Goal: Task Accomplishment & Management: Use online tool/utility

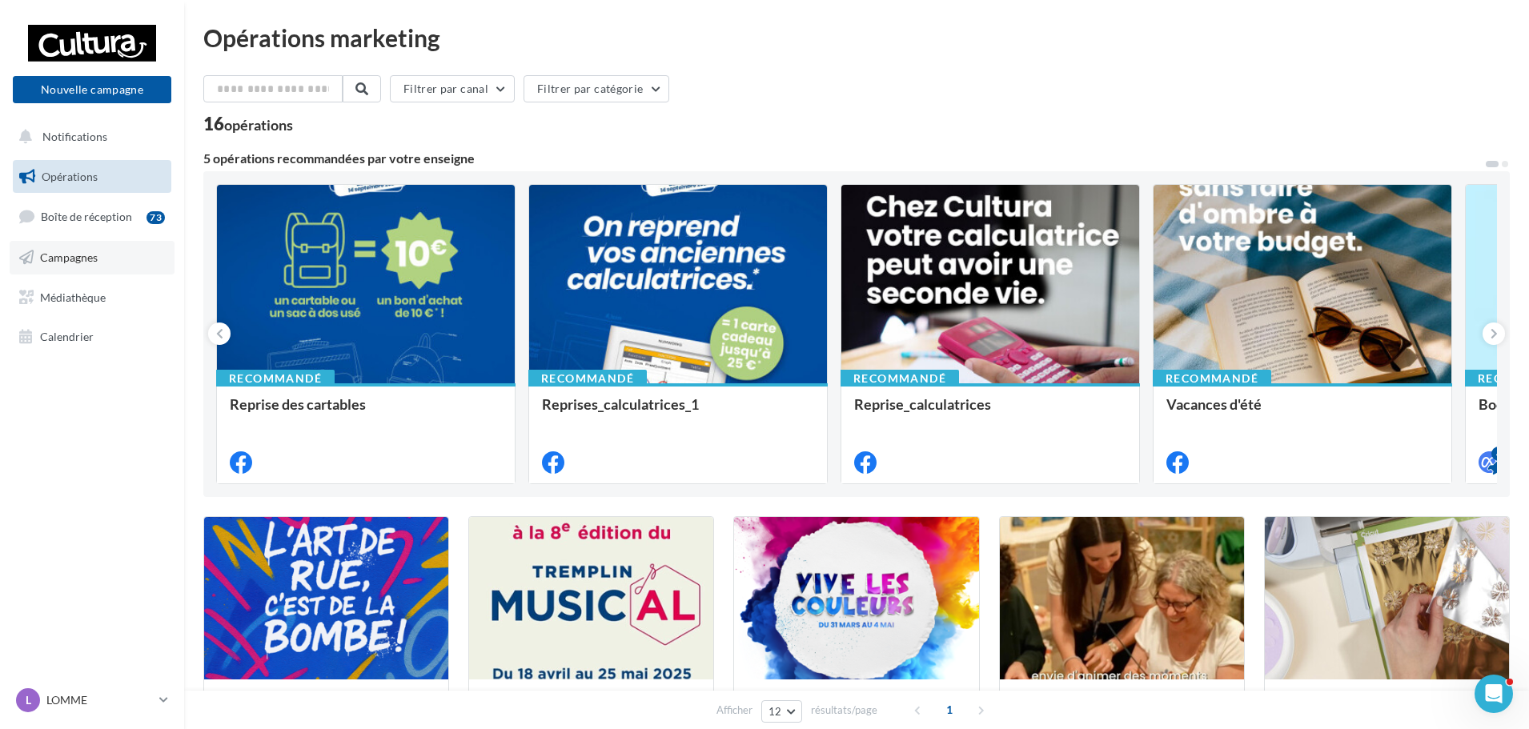
click at [78, 262] on span "Campagnes" at bounding box center [69, 258] width 58 height 14
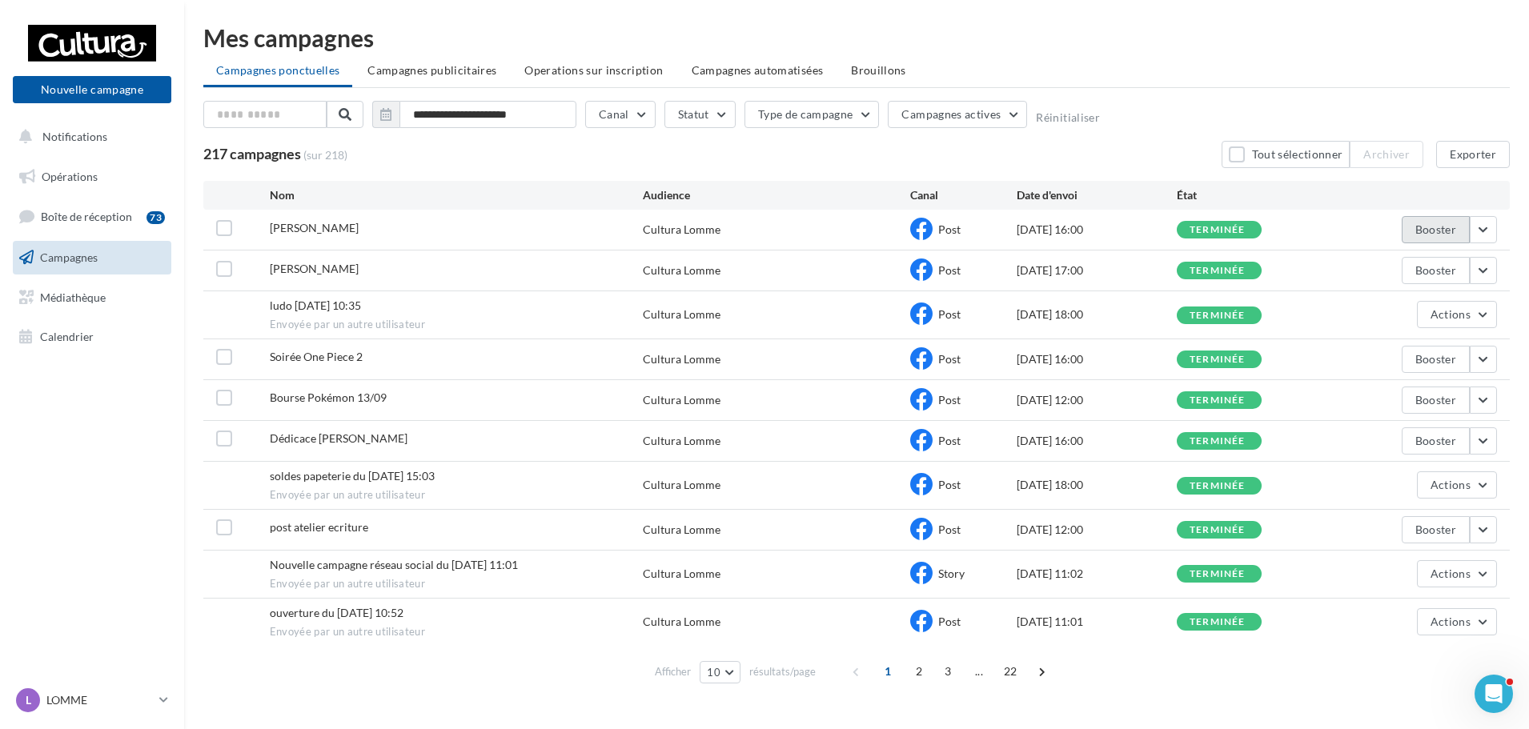
click at [1440, 223] on button "Booster" at bounding box center [1436, 229] width 68 height 27
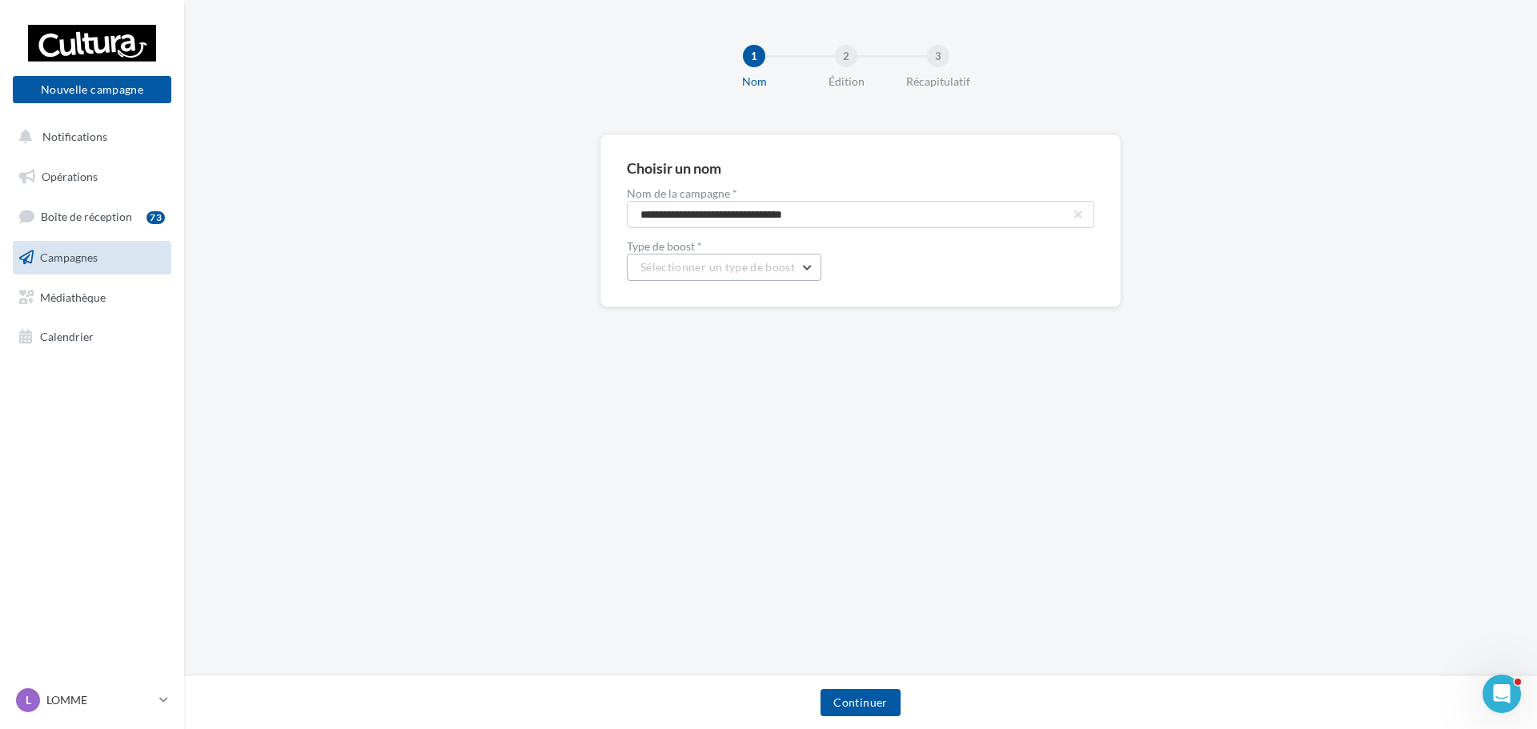
click at [747, 263] on span "Sélectionner un type de boost" at bounding box center [718, 267] width 155 height 14
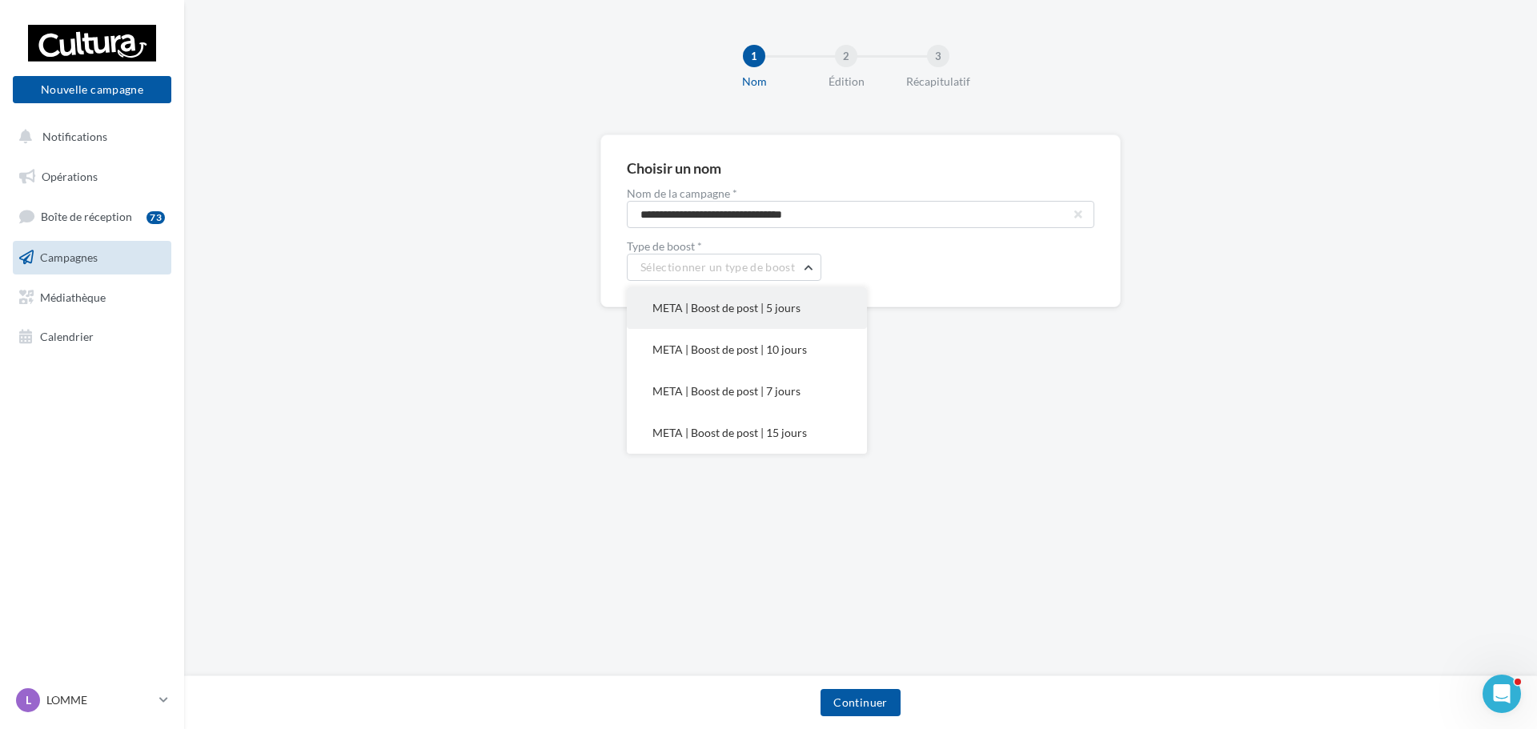
click at [797, 310] on button "META | Boost de post | 5 jours" at bounding box center [747, 308] width 240 height 42
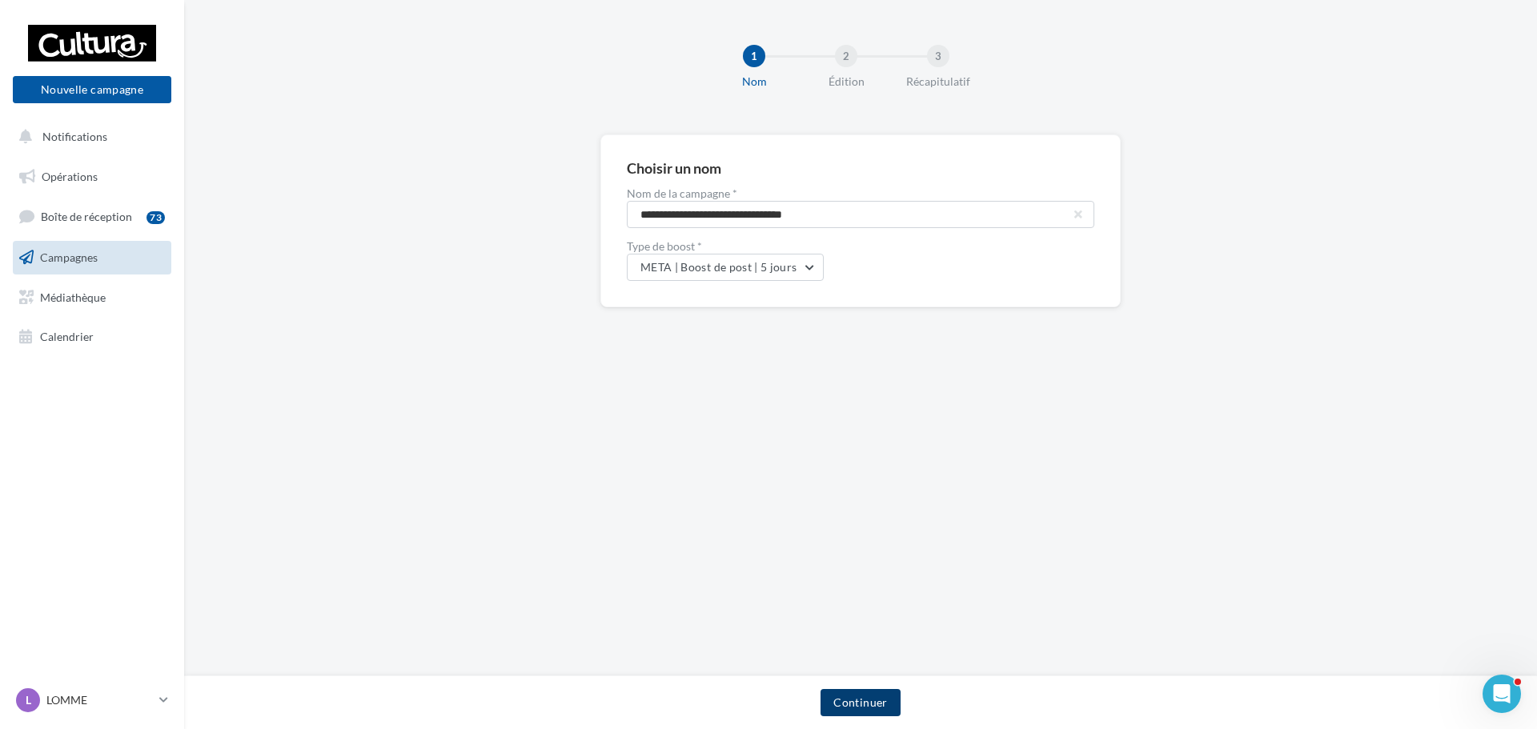
click at [878, 704] on button "Continuer" at bounding box center [860, 702] width 79 height 27
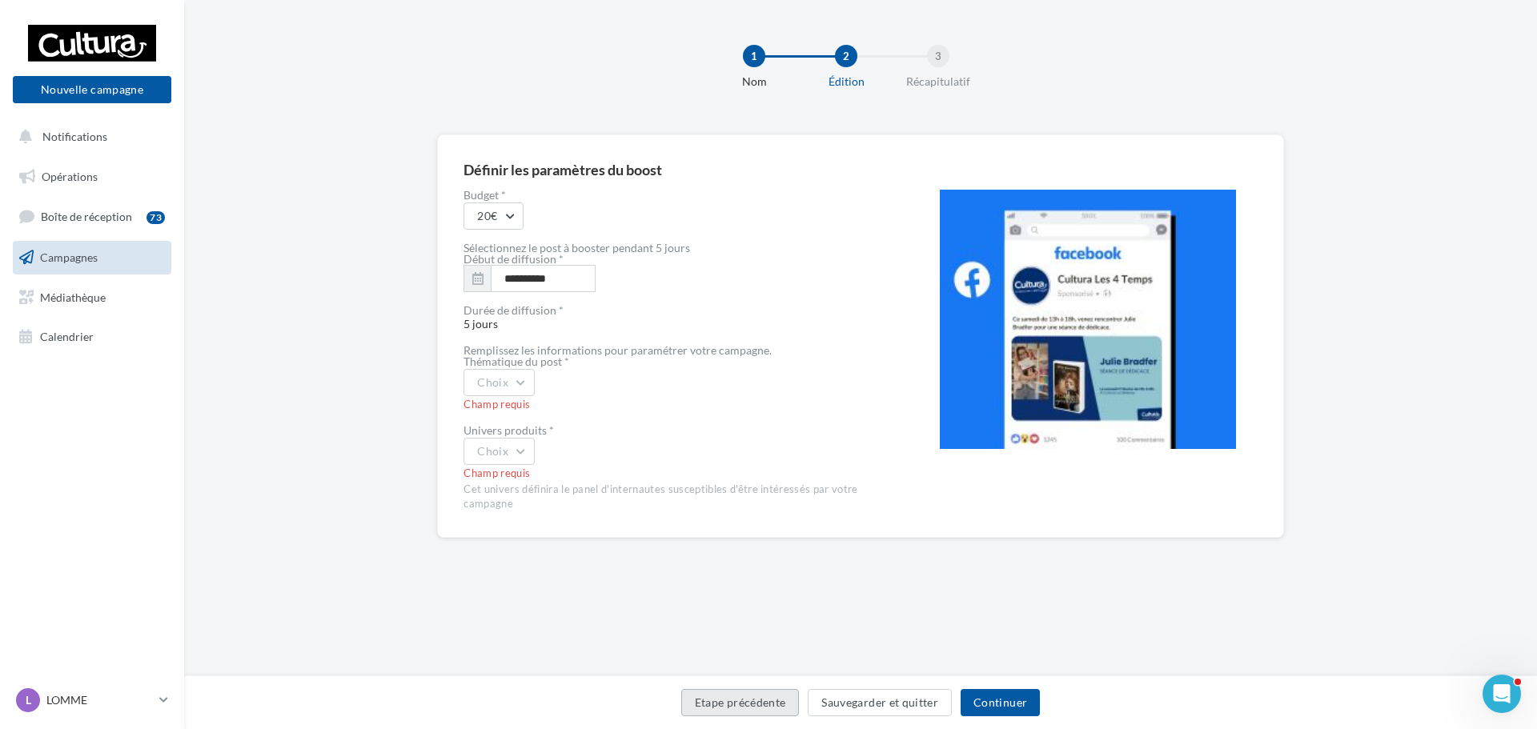
click at [778, 709] on button "Etape précédente" at bounding box center [740, 702] width 118 height 27
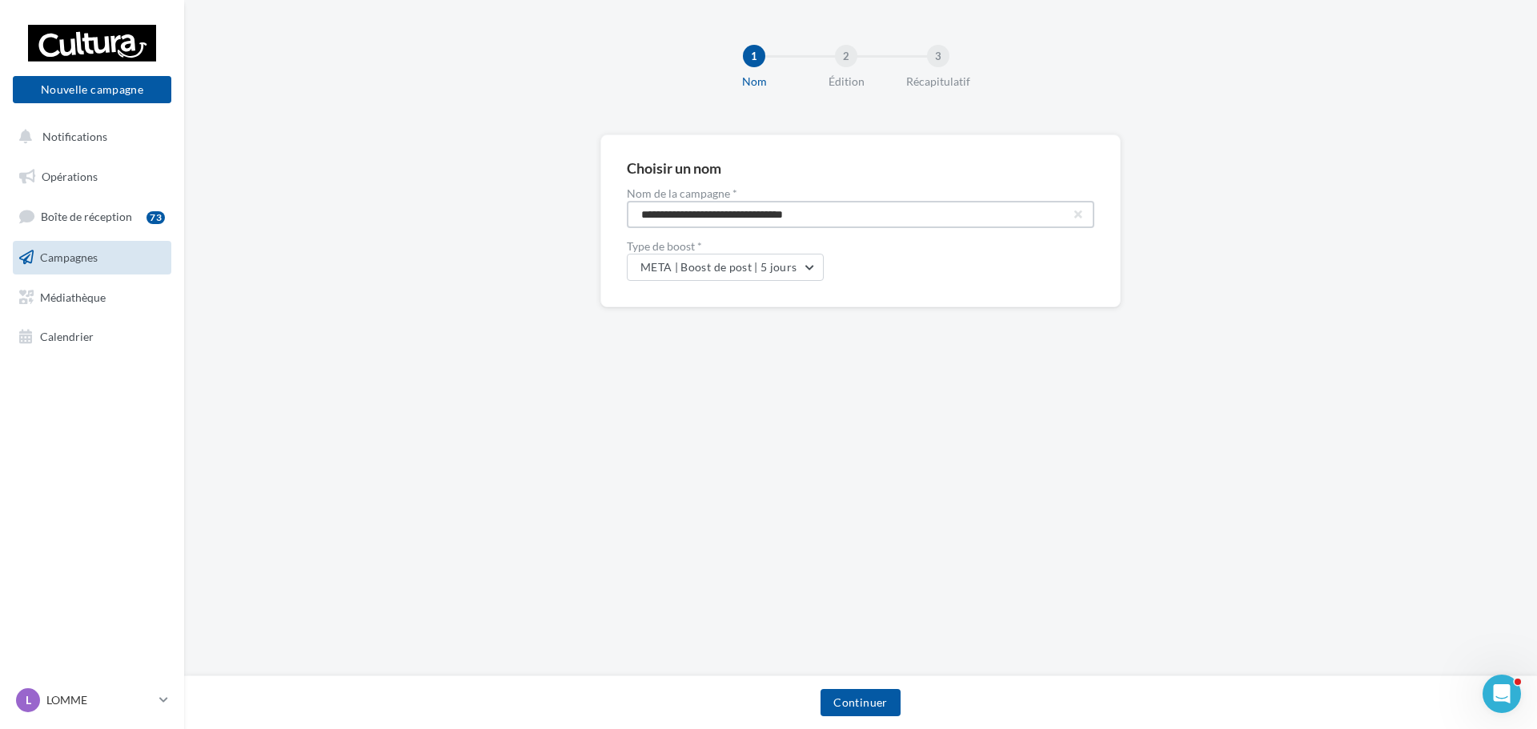
drag, startPoint x: 863, startPoint y: 204, endPoint x: 545, endPoint y: 195, distance: 318.0
click at [545, 195] on div "**********" at bounding box center [860, 247] width 1353 height 224
type input "**********"
click at [882, 705] on button "Continuer" at bounding box center [860, 702] width 79 height 27
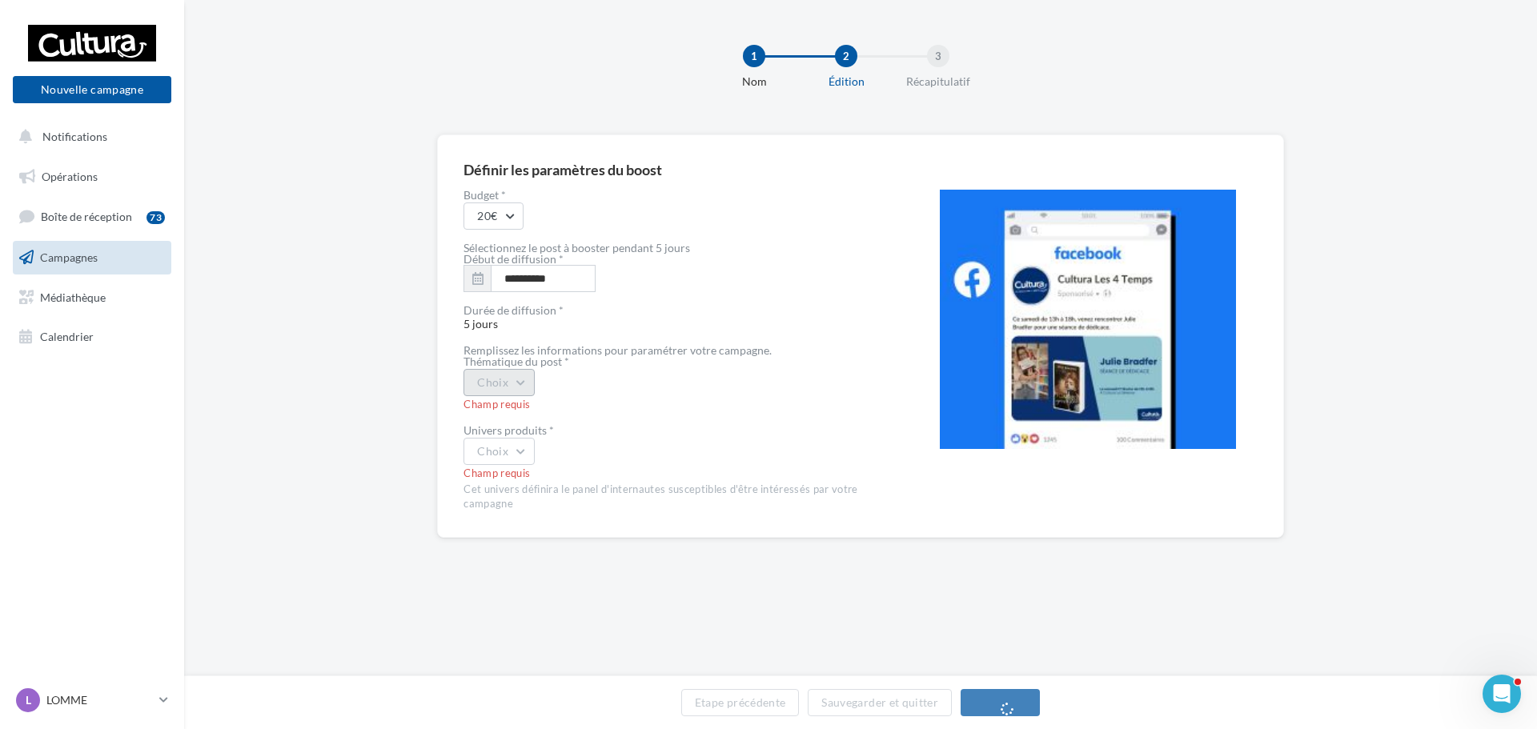
click at [506, 389] on button "Choix" at bounding box center [499, 382] width 71 height 27
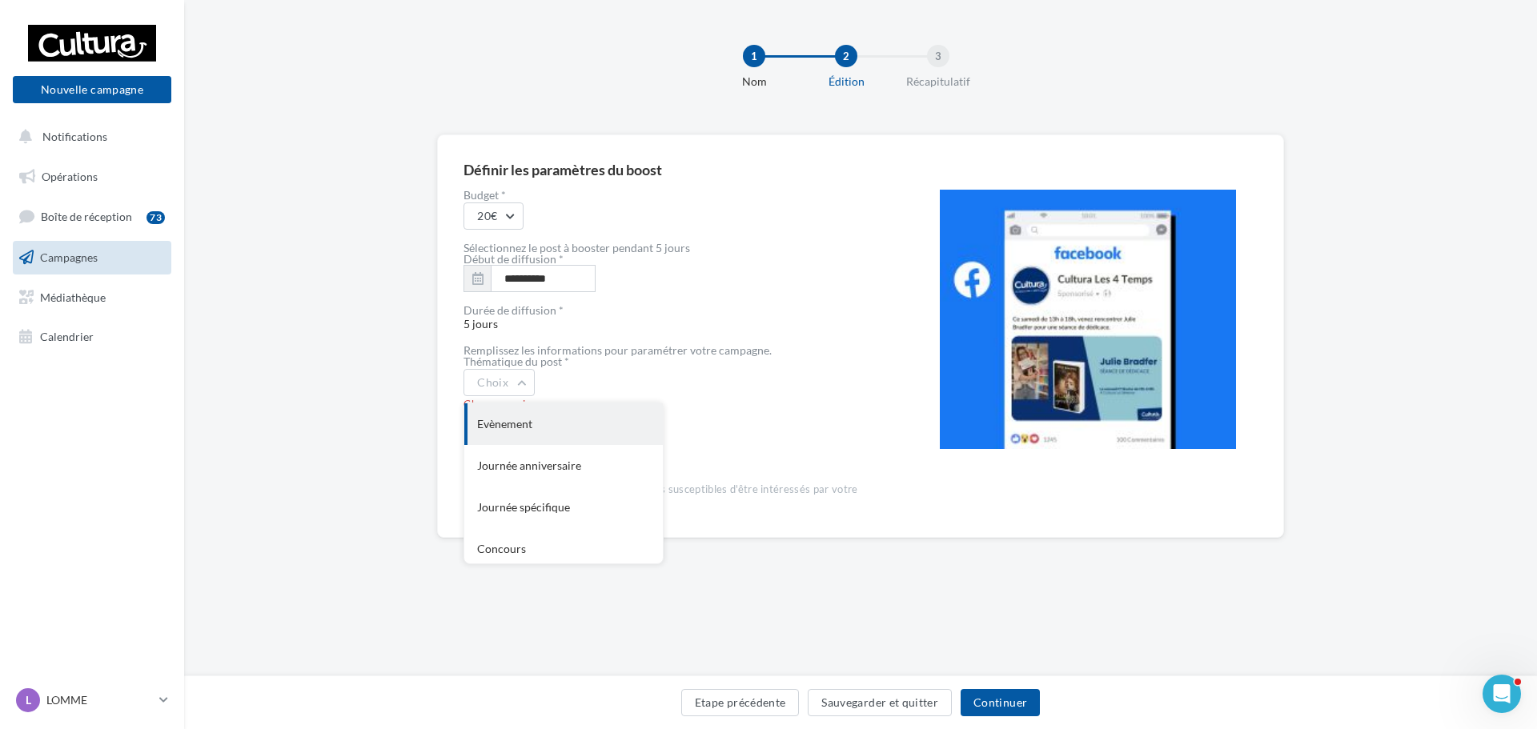
click at [516, 424] on div "Evènement" at bounding box center [563, 425] width 199 height 42
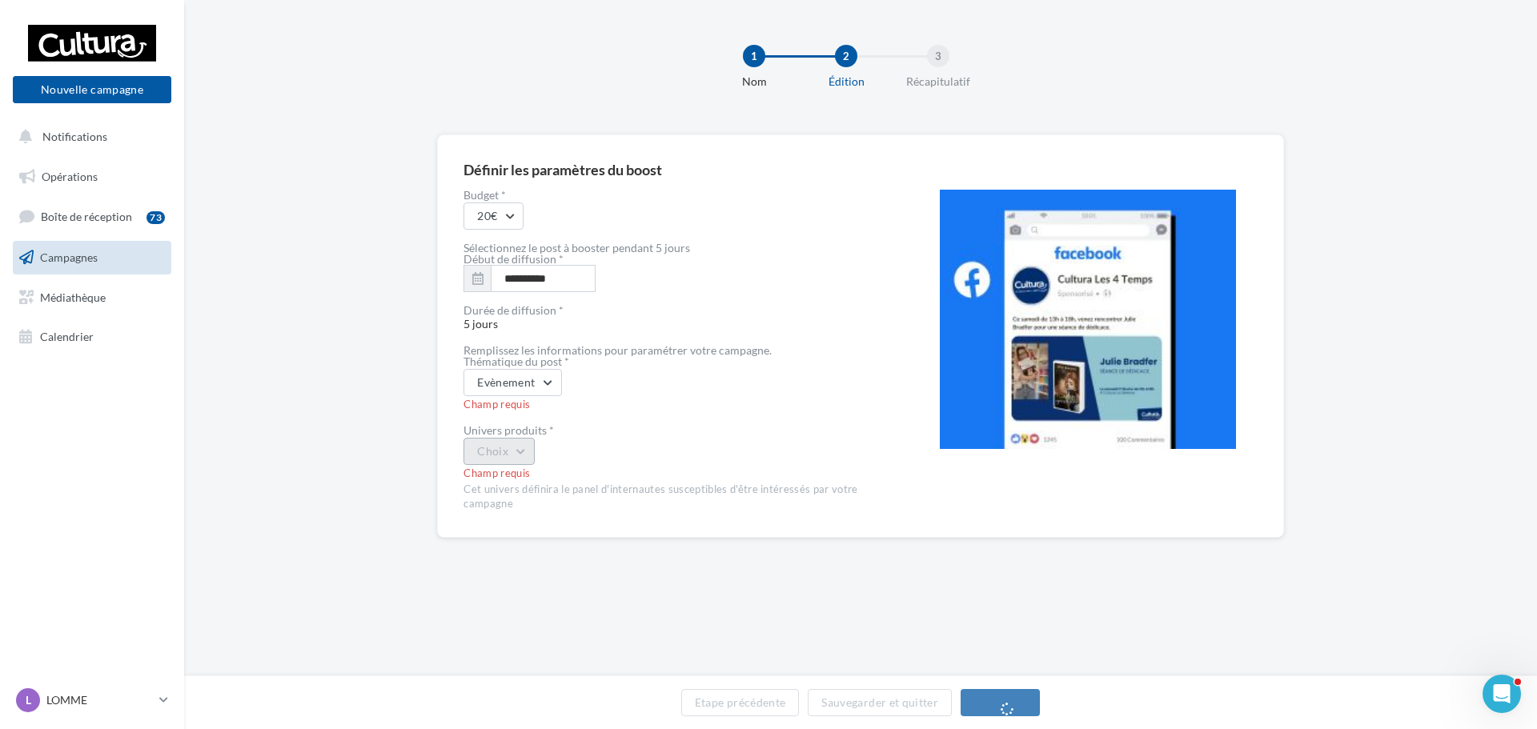
click at [528, 463] on button "Choix" at bounding box center [499, 451] width 71 height 27
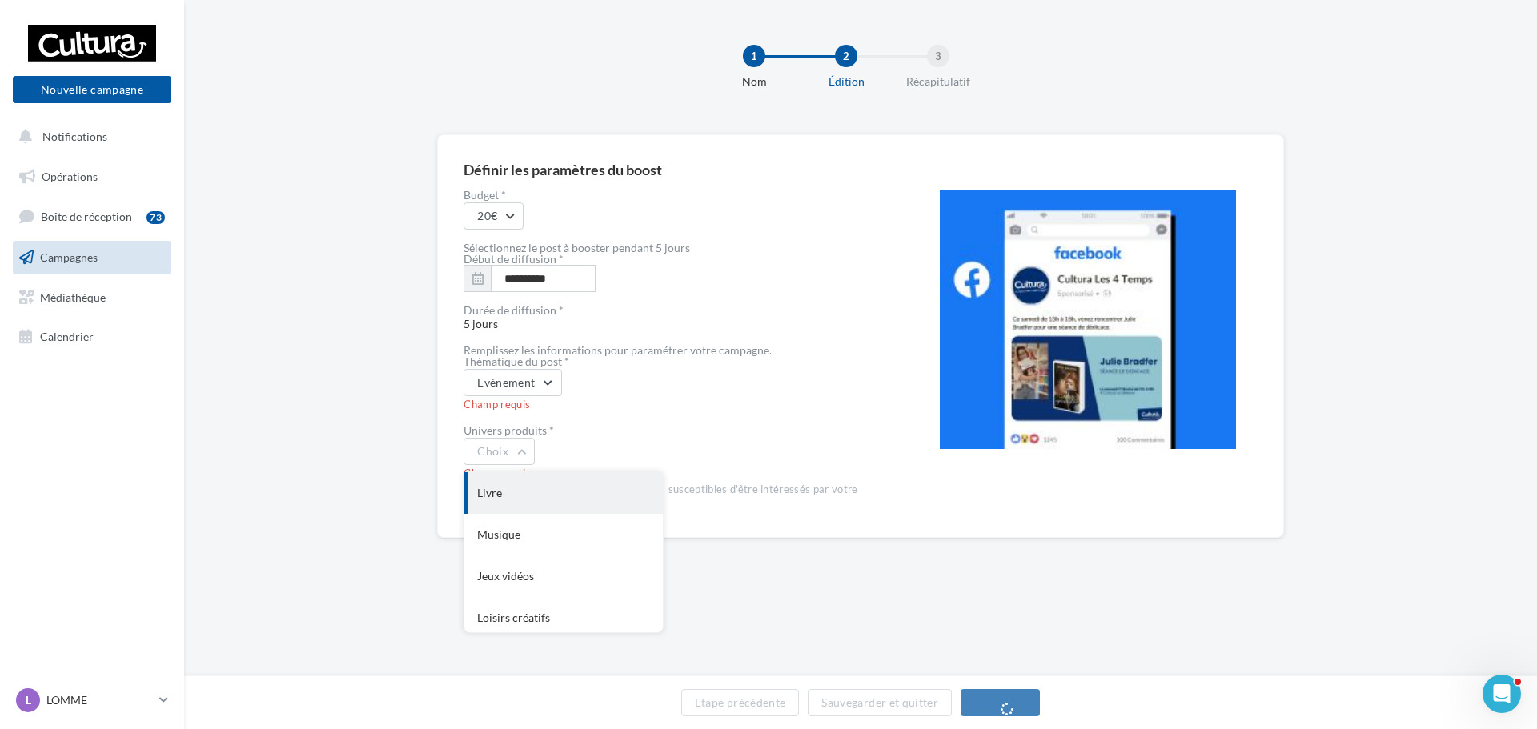
click at [528, 504] on div "Livre" at bounding box center [563, 493] width 199 height 42
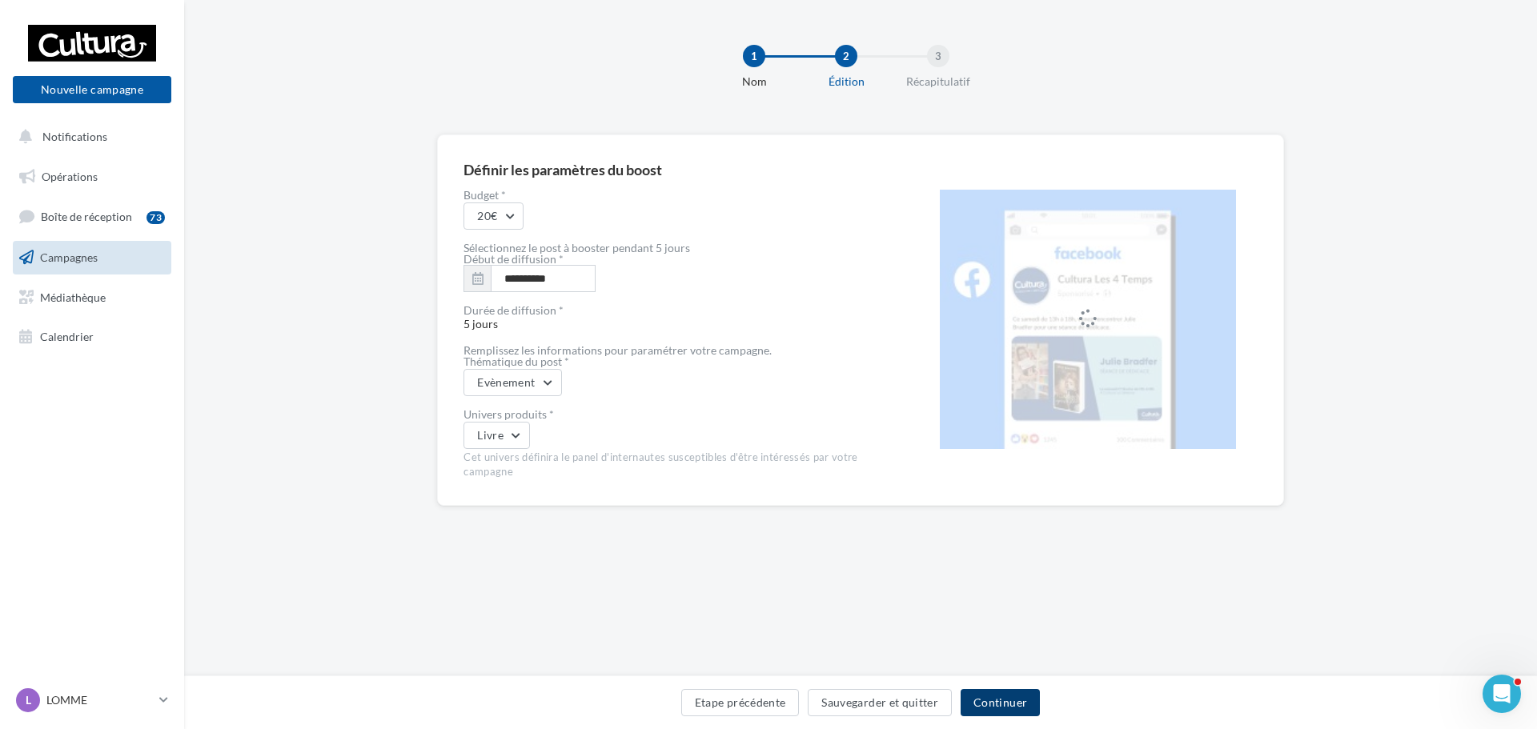
click at [991, 712] on button "Continuer" at bounding box center [1000, 702] width 79 height 27
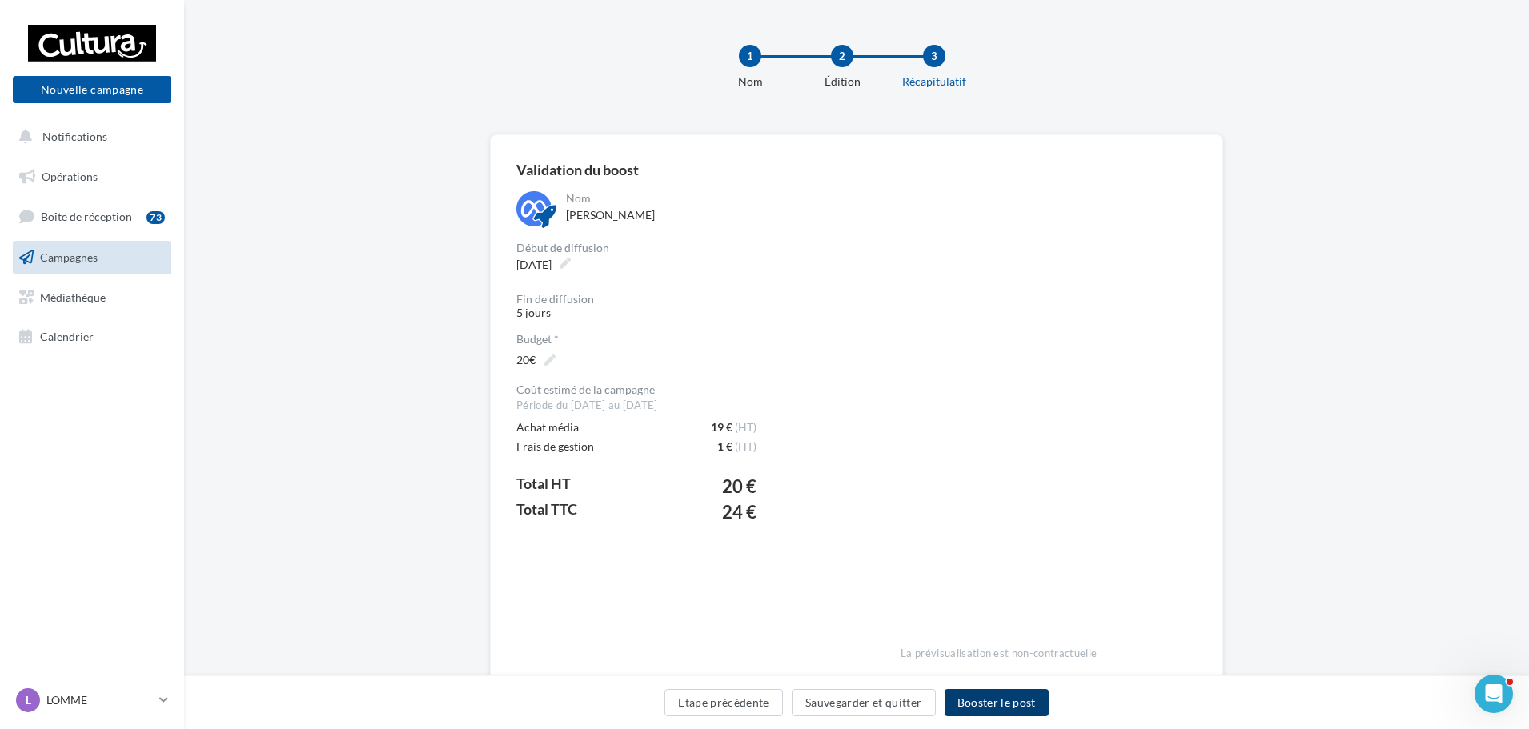
click at [999, 709] on button "Booster le post" at bounding box center [997, 702] width 104 height 27
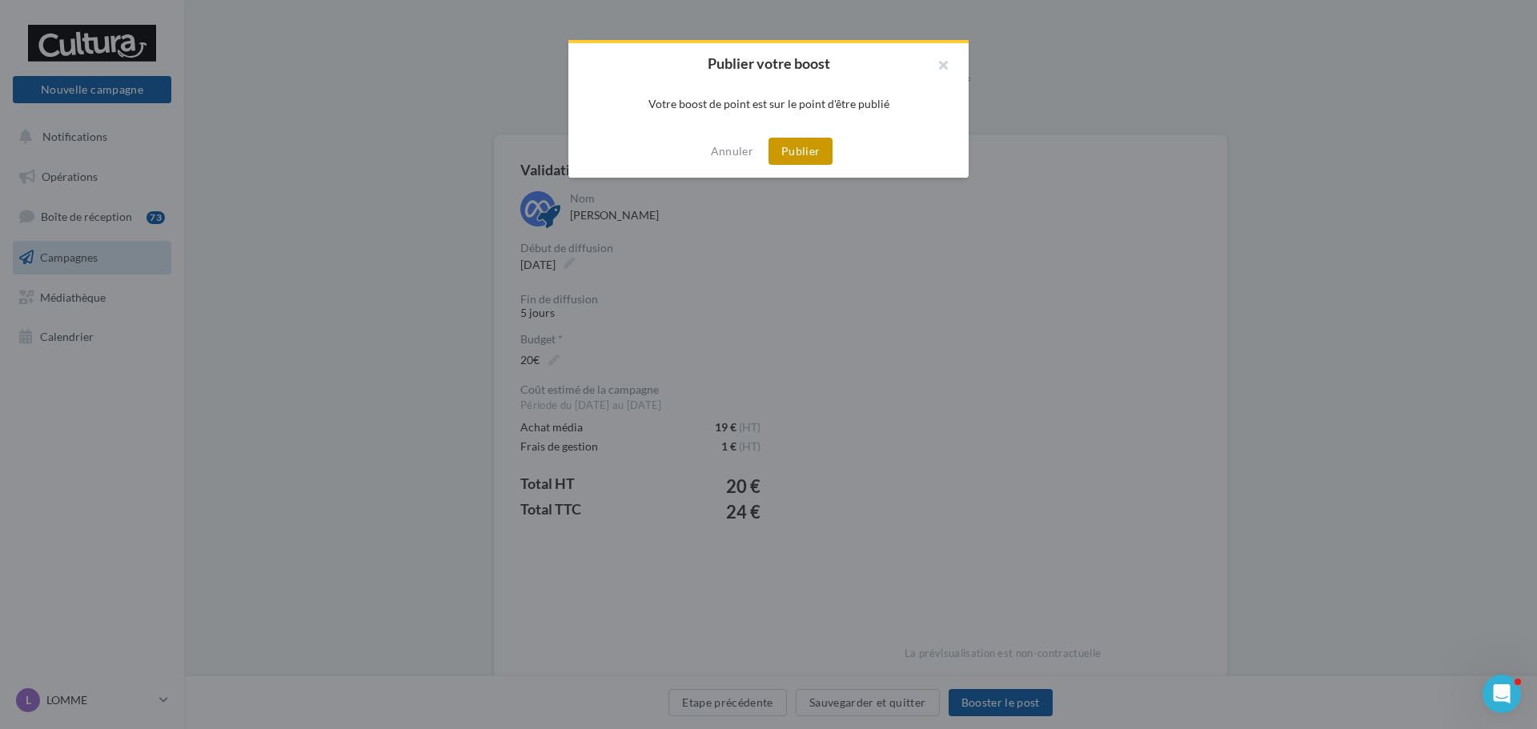
click at [815, 152] on button "Publier" at bounding box center [801, 151] width 64 height 27
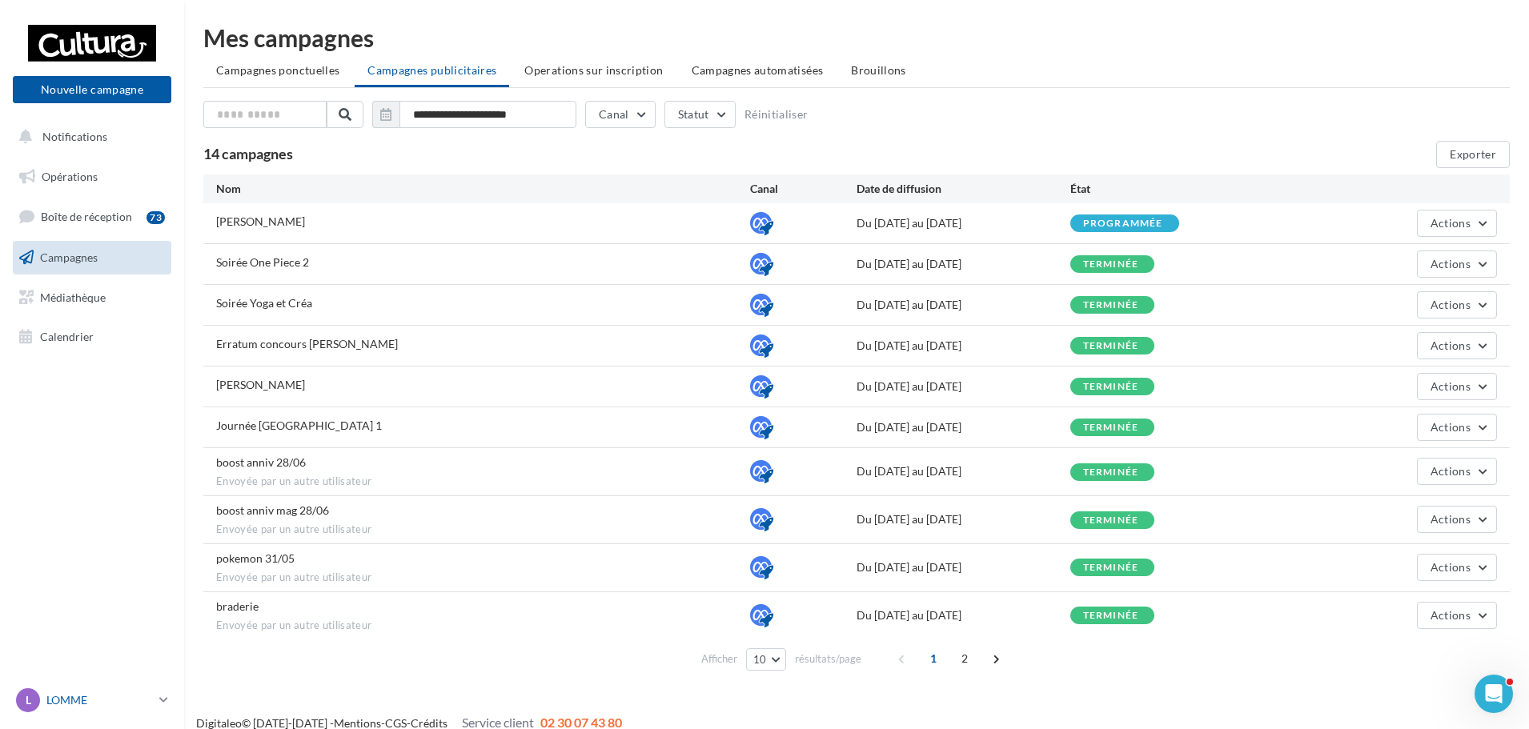
click at [154, 701] on link "L LOMME 00u9ryms4loz2m8r7417" at bounding box center [92, 700] width 159 height 30
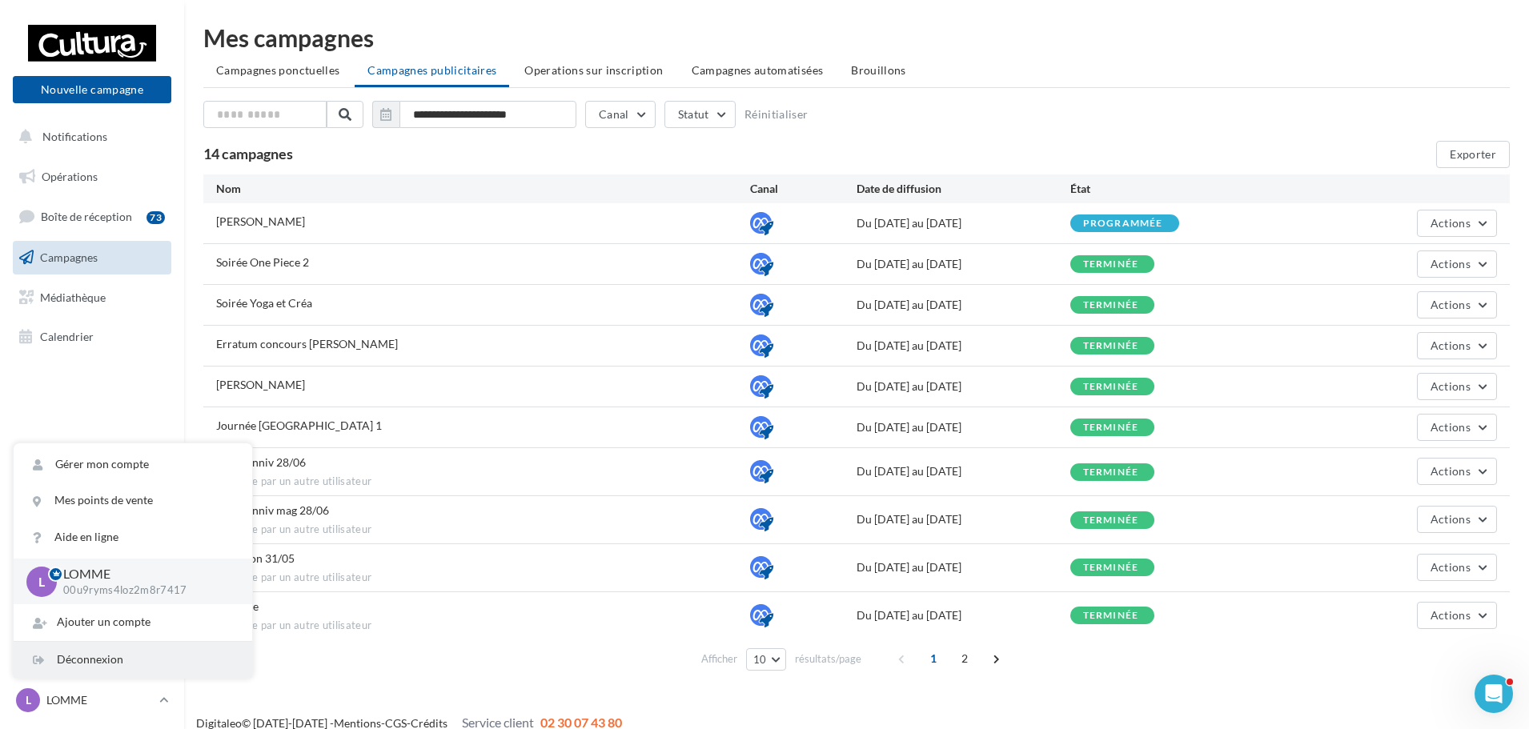
click at [106, 659] on div "Déconnexion" at bounding box center [133, 660] width 239 height 36
